Goal: Transaction & Acquisition: Purchase product/service

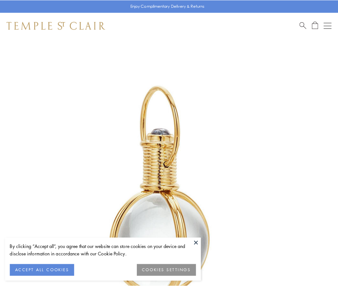
scroll to position [168, 0]
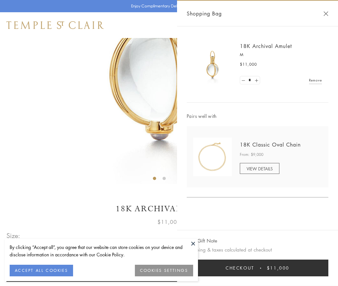
click at [257, 268] on button "Checkout $11,000" at bounding box center [257, 267] width 141 height 17
